Goal: Check status: Check status

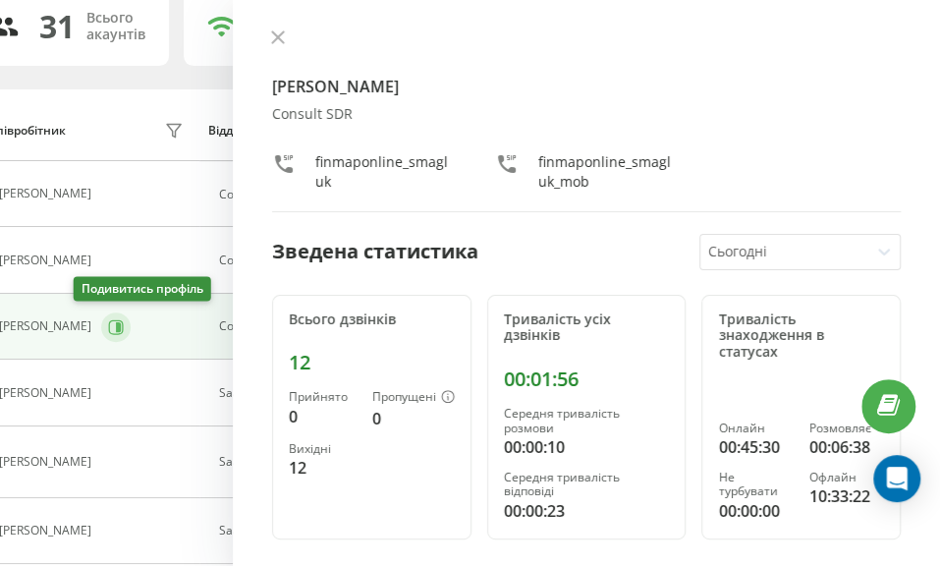
click at [108, 328] on icon at bounding box center [116, 327] width 16 height 16
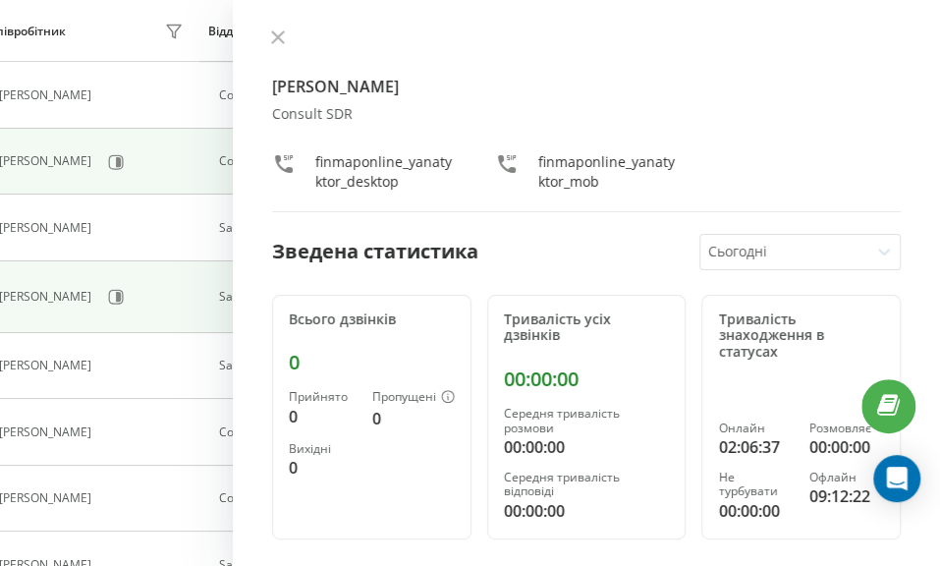
scroll to position [348, 51]
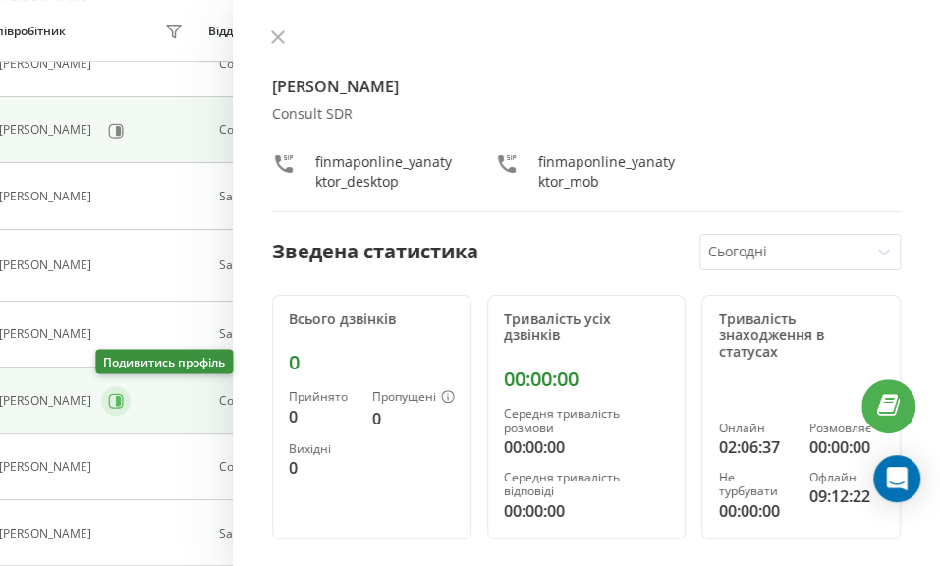
click at [117, 393] on icon at bounding box center [116, 401] width 16 height 16
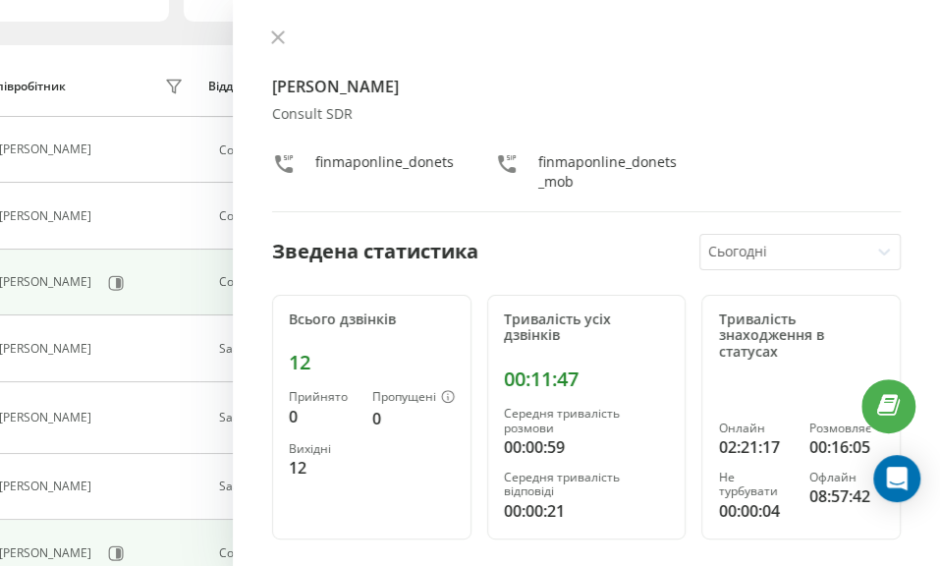
scroll to position [446, 51]
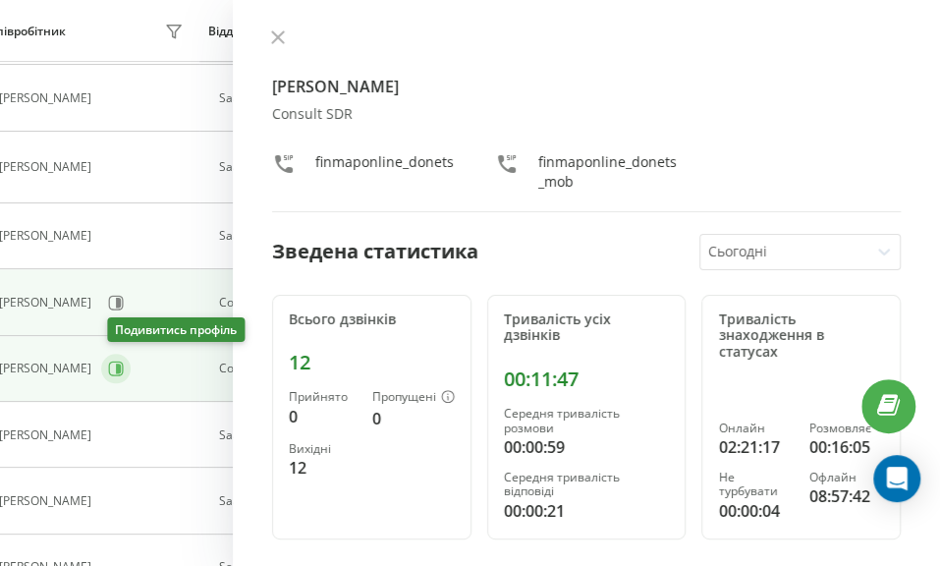
click at [115, 362] on icon at bounding box center [116, 369] width 15 height 15
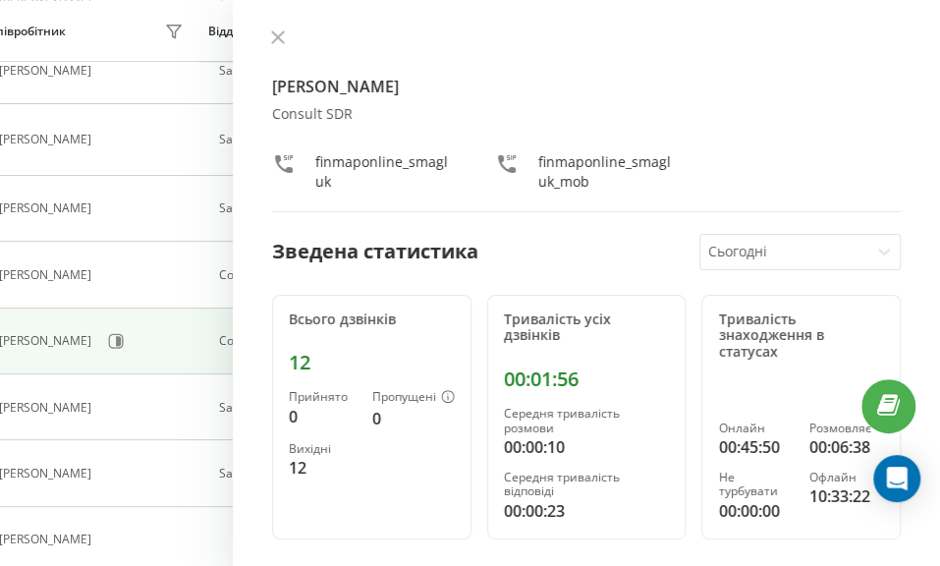
scroll to position [73, 51]
